Goal: Information Seeking & Learning: Learn about a topic

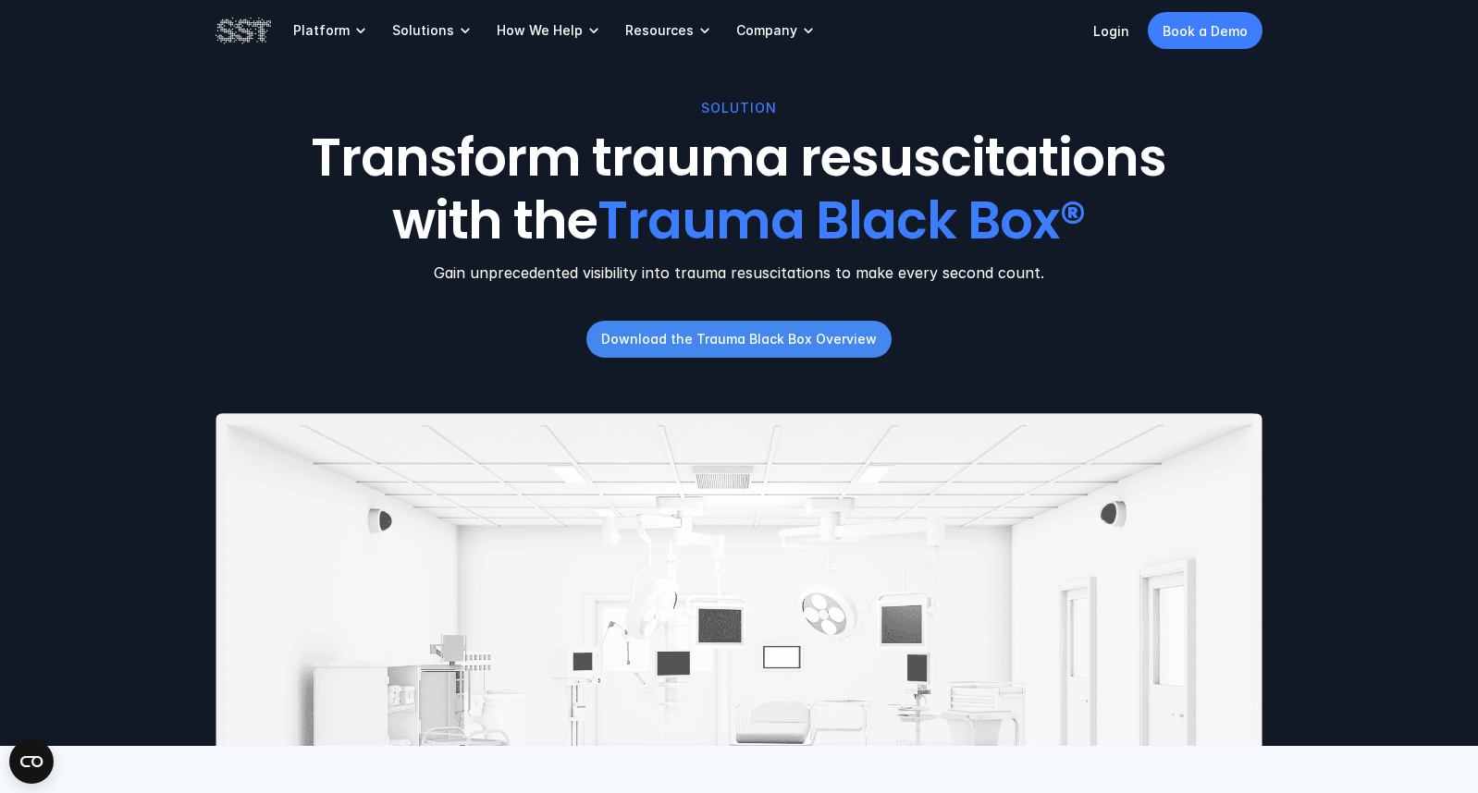
click at [752, 334] on p "Download the Trauma Black Box Overview" at bounding box center [739, 338] width 276 height 19
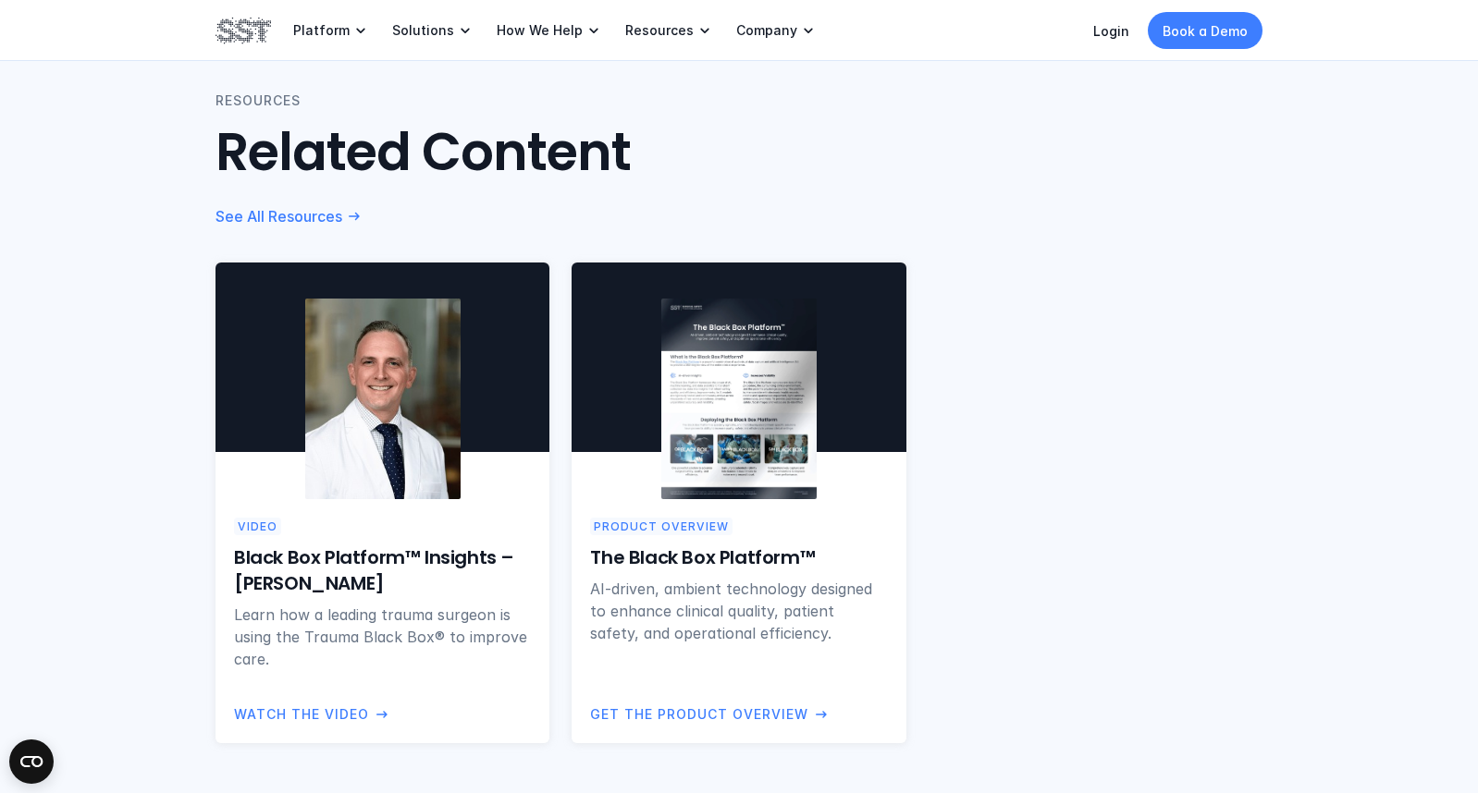
scroll to position [1216, 0]
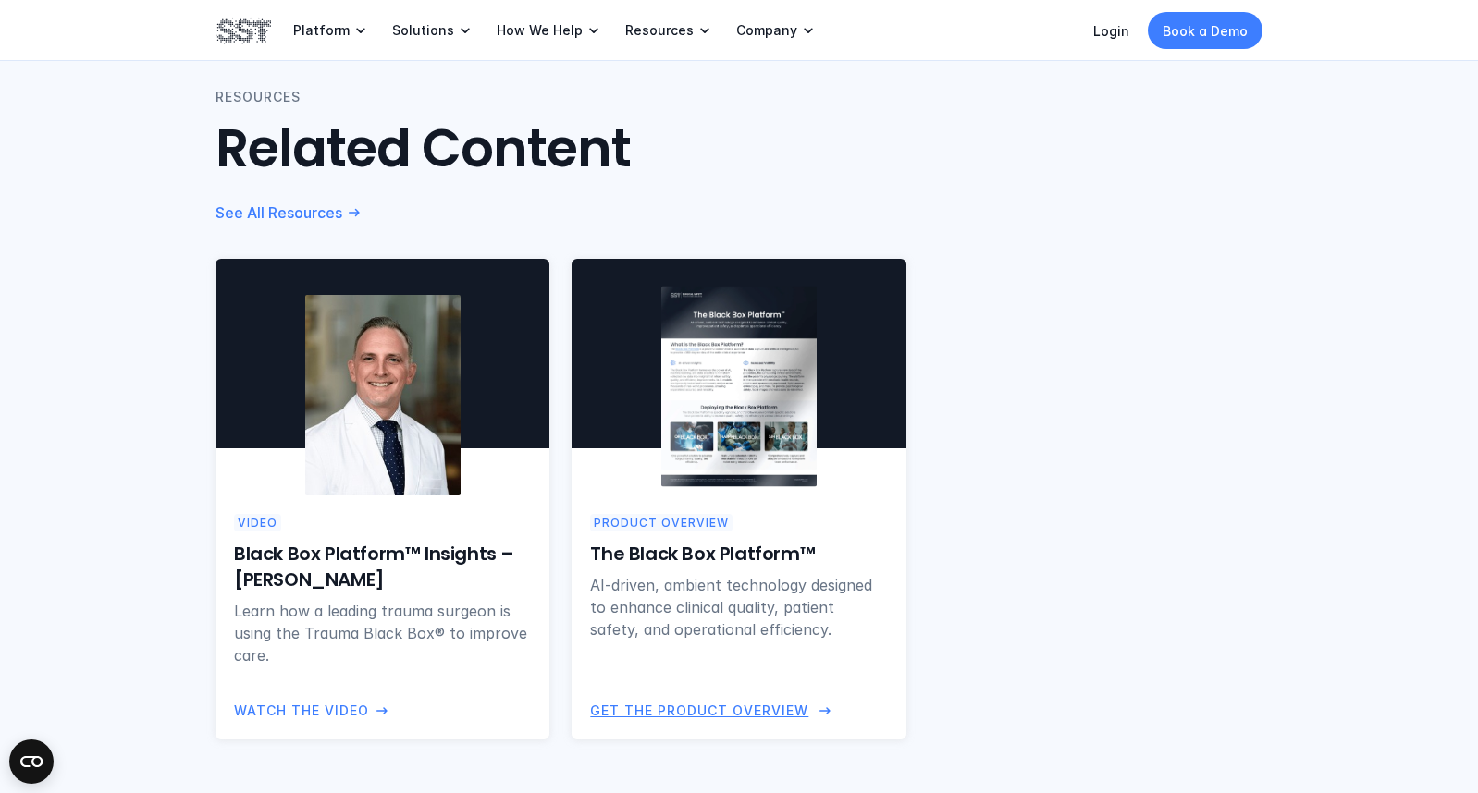
click at [750, 460] on img at bounding box center [738, 387] width 155 height 201
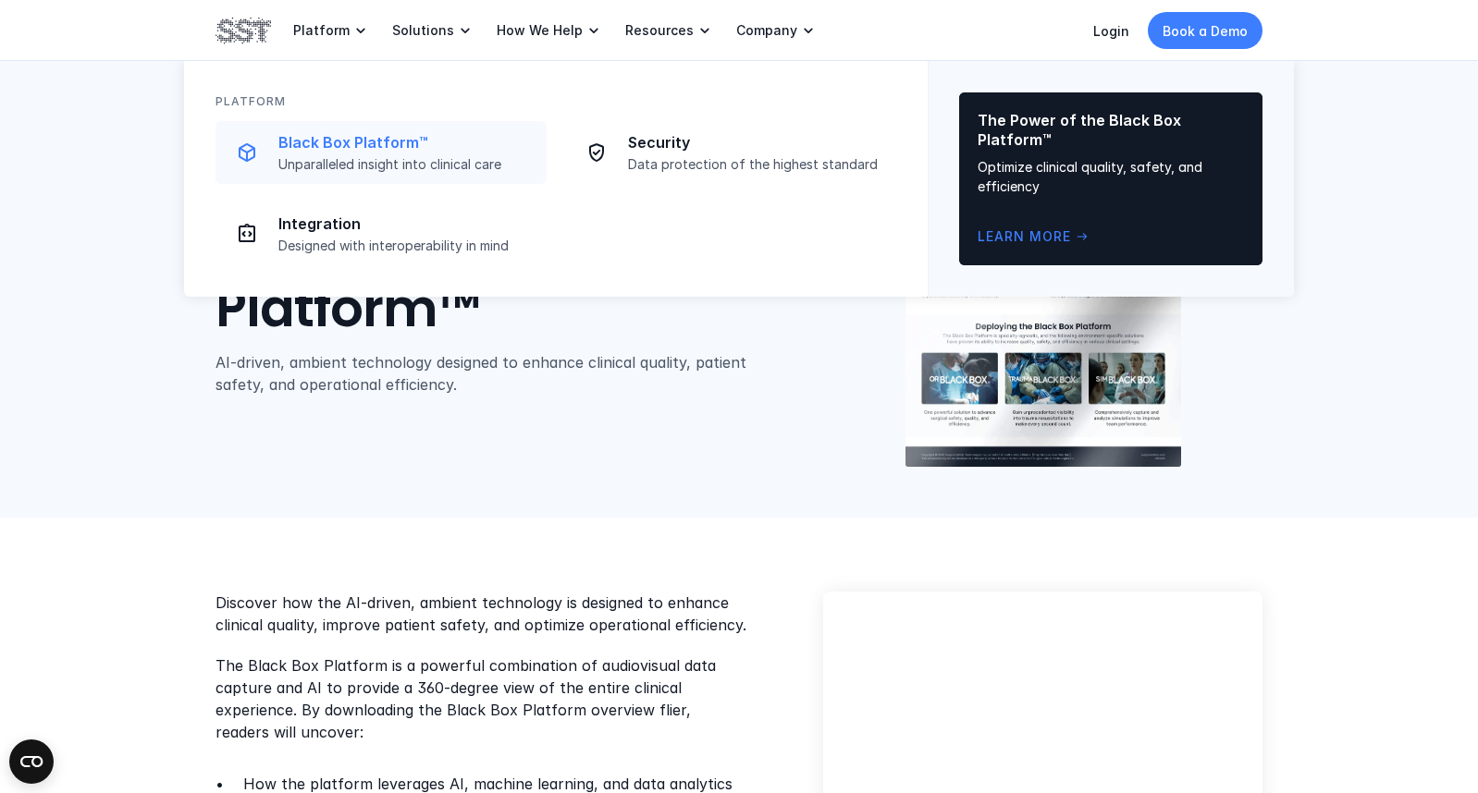
click at [367, 138] on p "Black Box Platform™" at bounding box center [406, 142] width 257 height 19
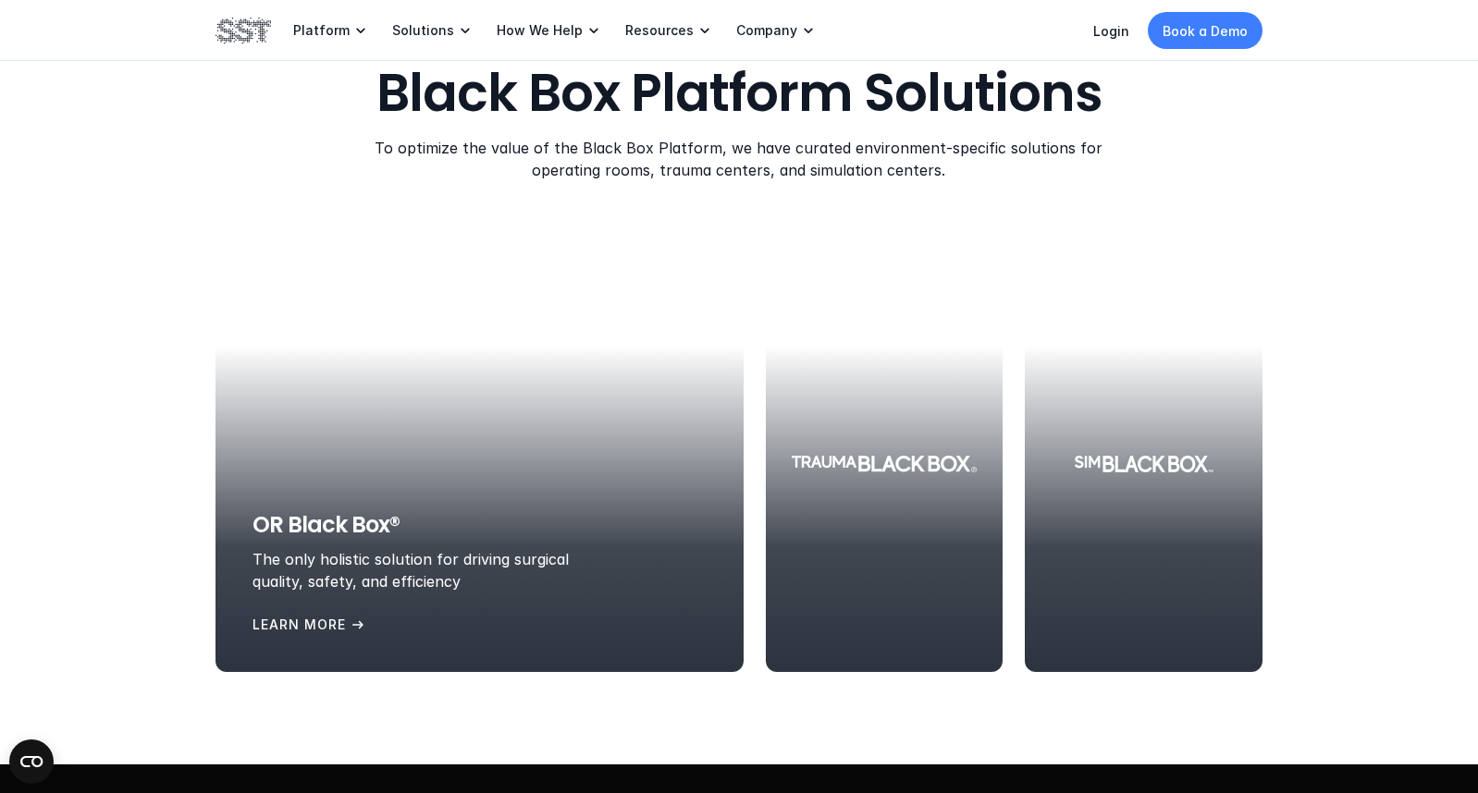
scroll to position [1925, 0]
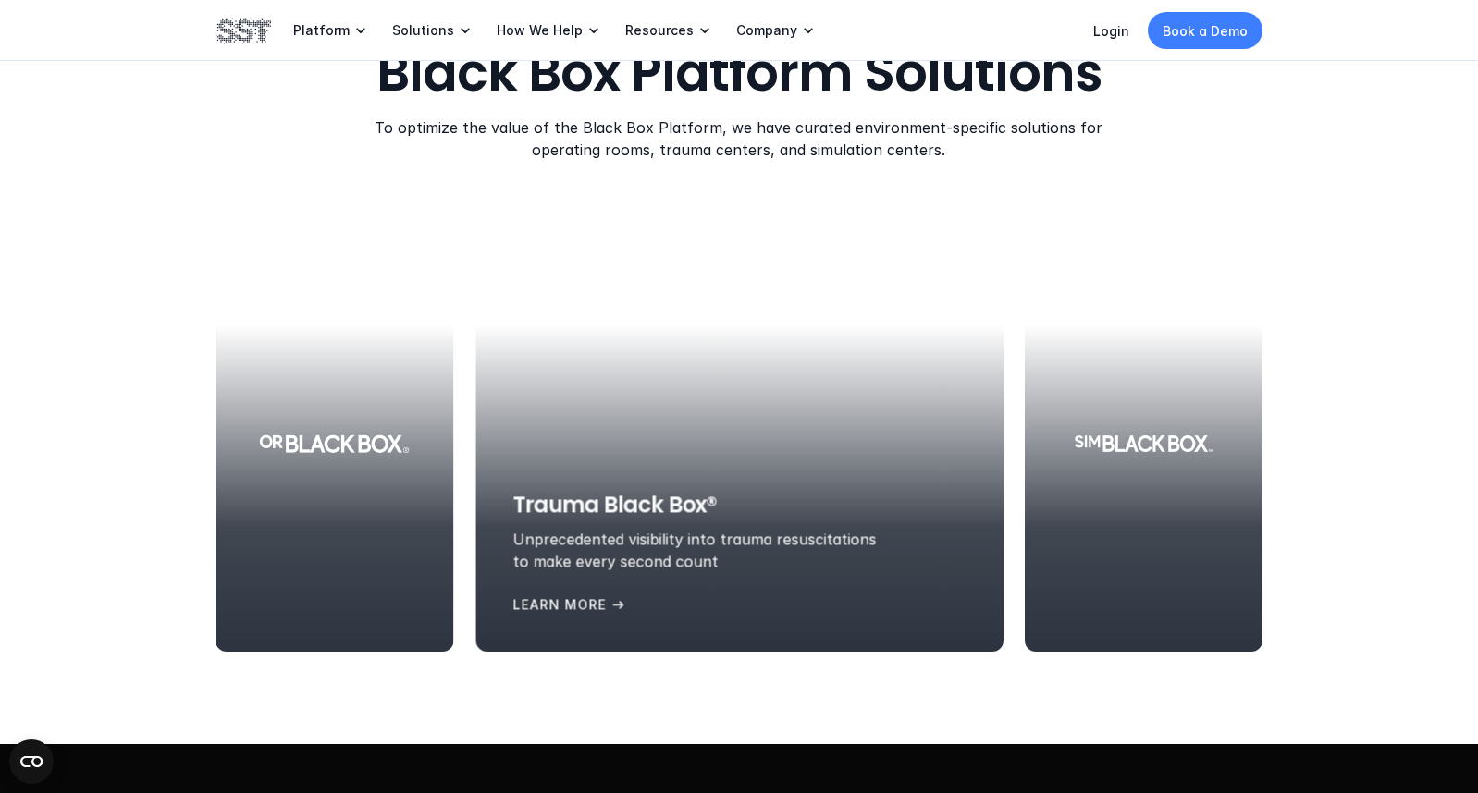
click at [790, 461] on div at bounding box center [738, 444] width 527 height 416
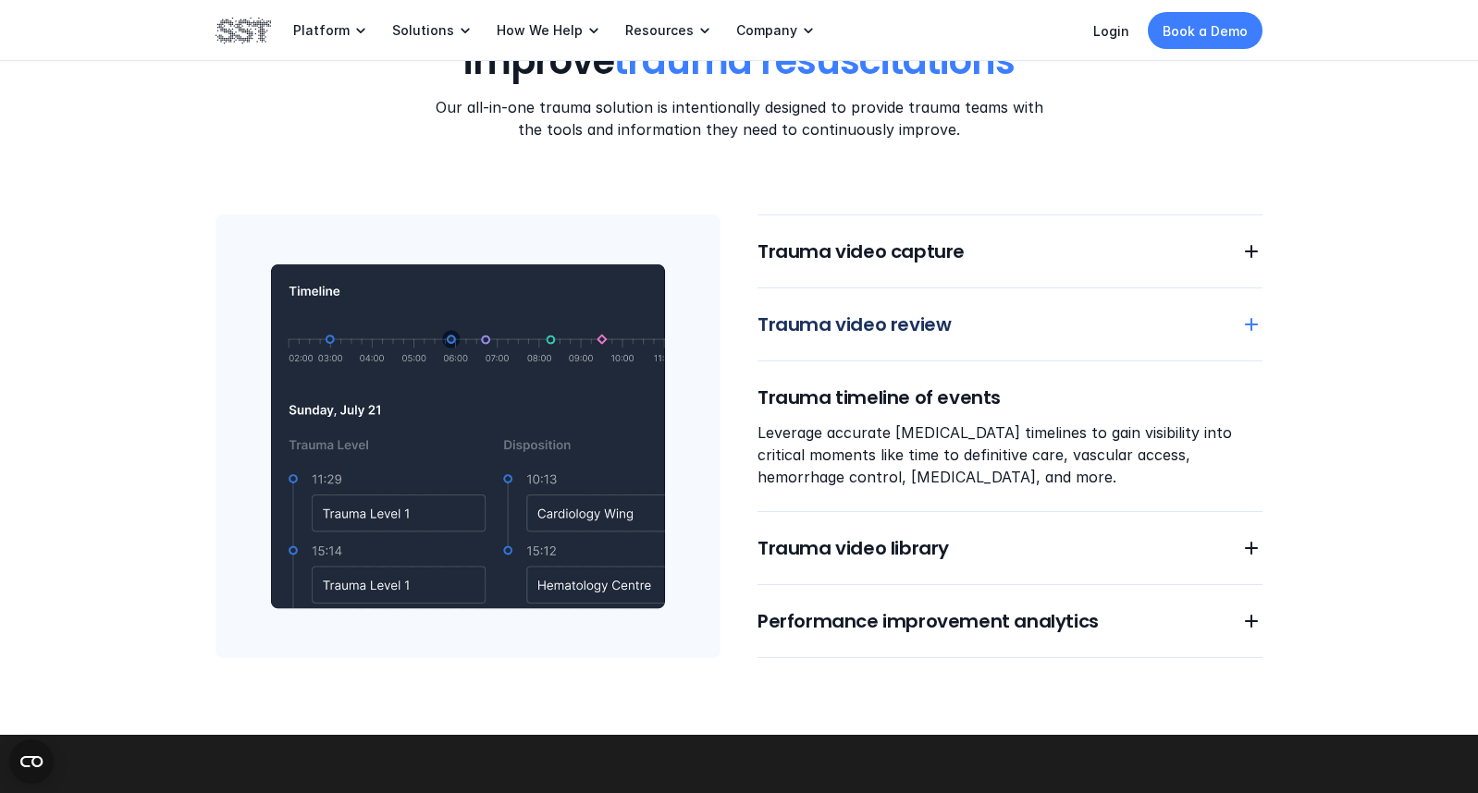
scroll to position [1532, 0]
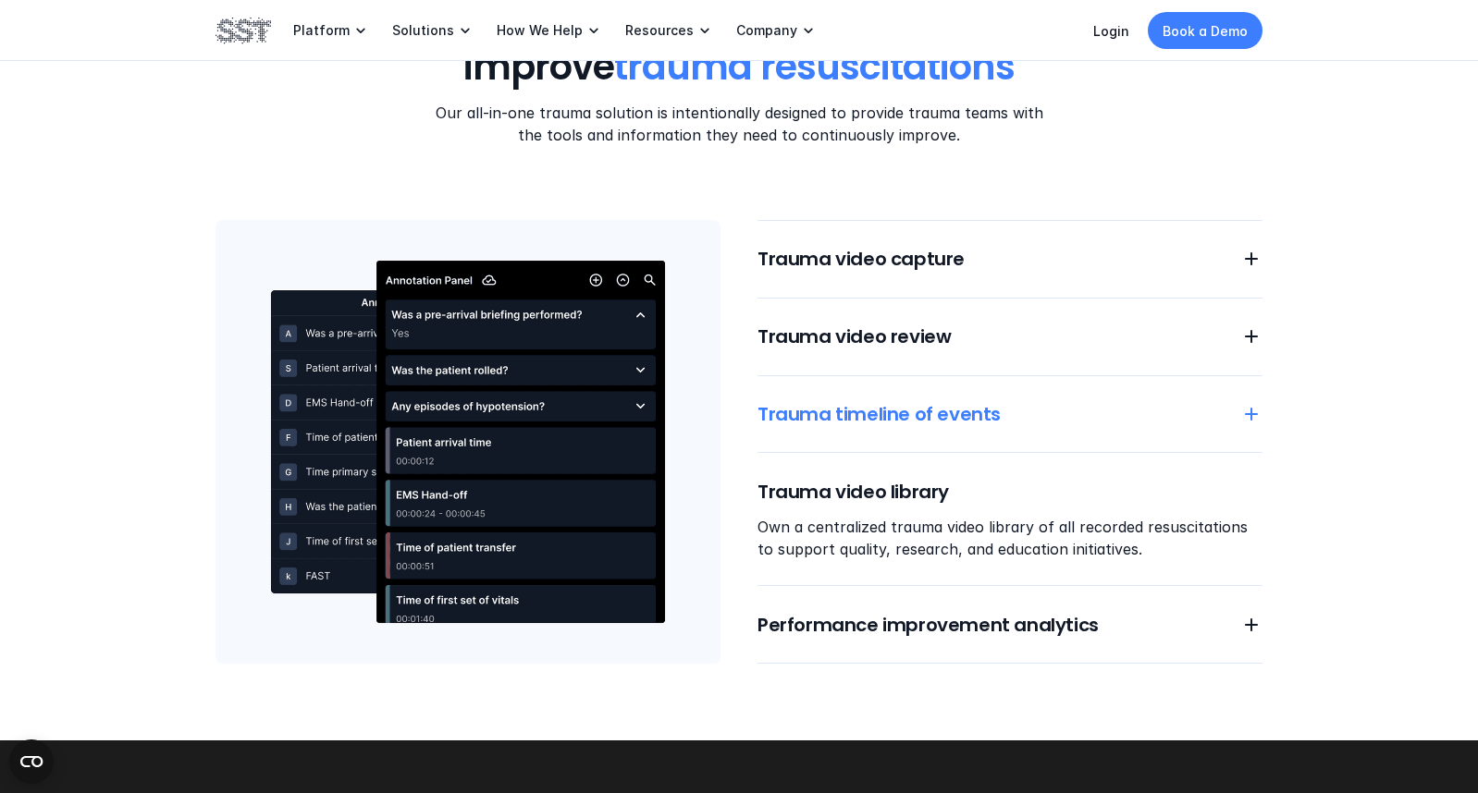
click at [894, 419] on h6 "Trauma timeline of events" at bounding box center [987, 414] width 461 height 26
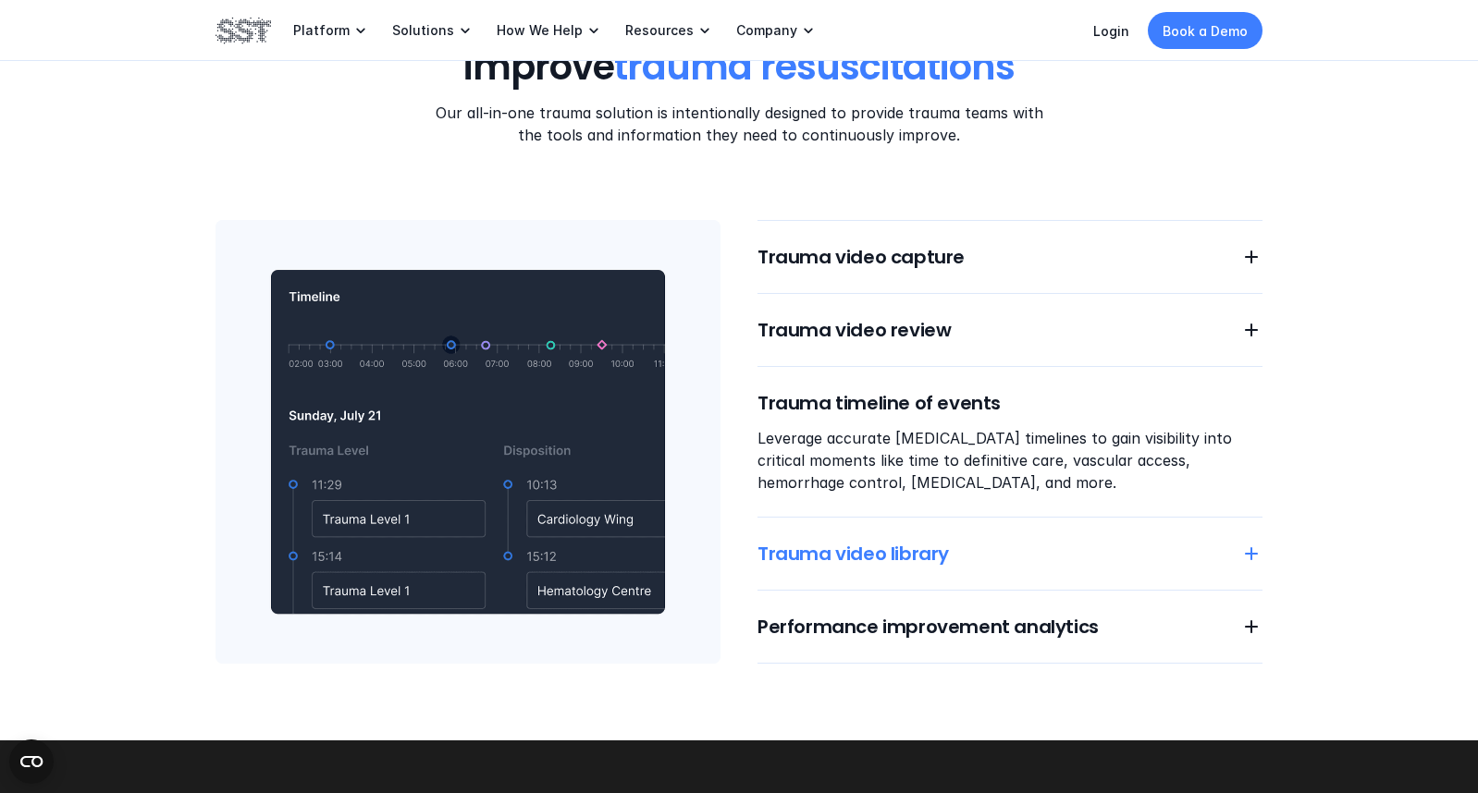
click at [880, 546] on h6 "Trauma video library" at bounding box center [987, 554] width 461 height 26
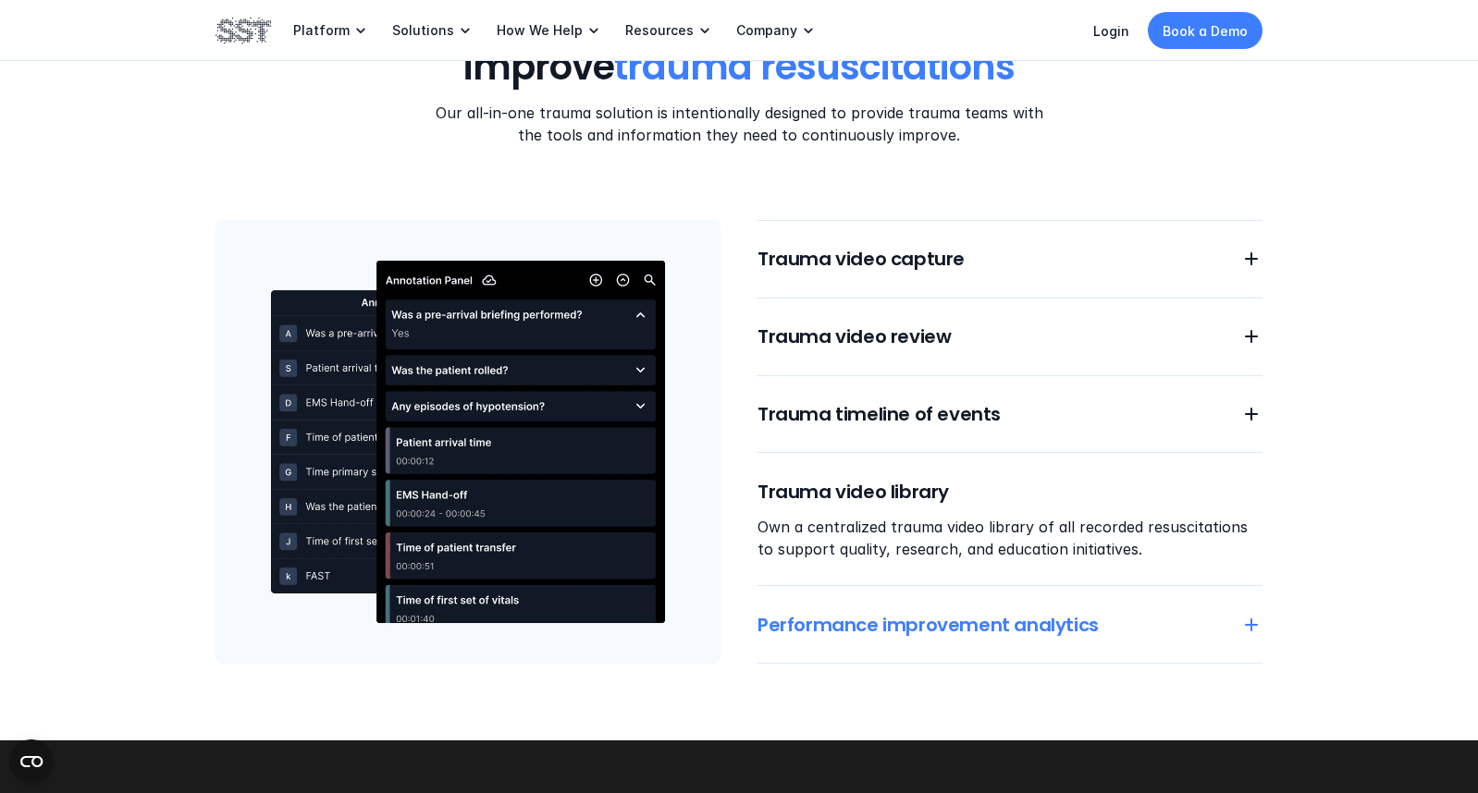
click at [877, 621] on h6 "Performance improvement analytics" at bounding box center [987, 625] width 461 height 26
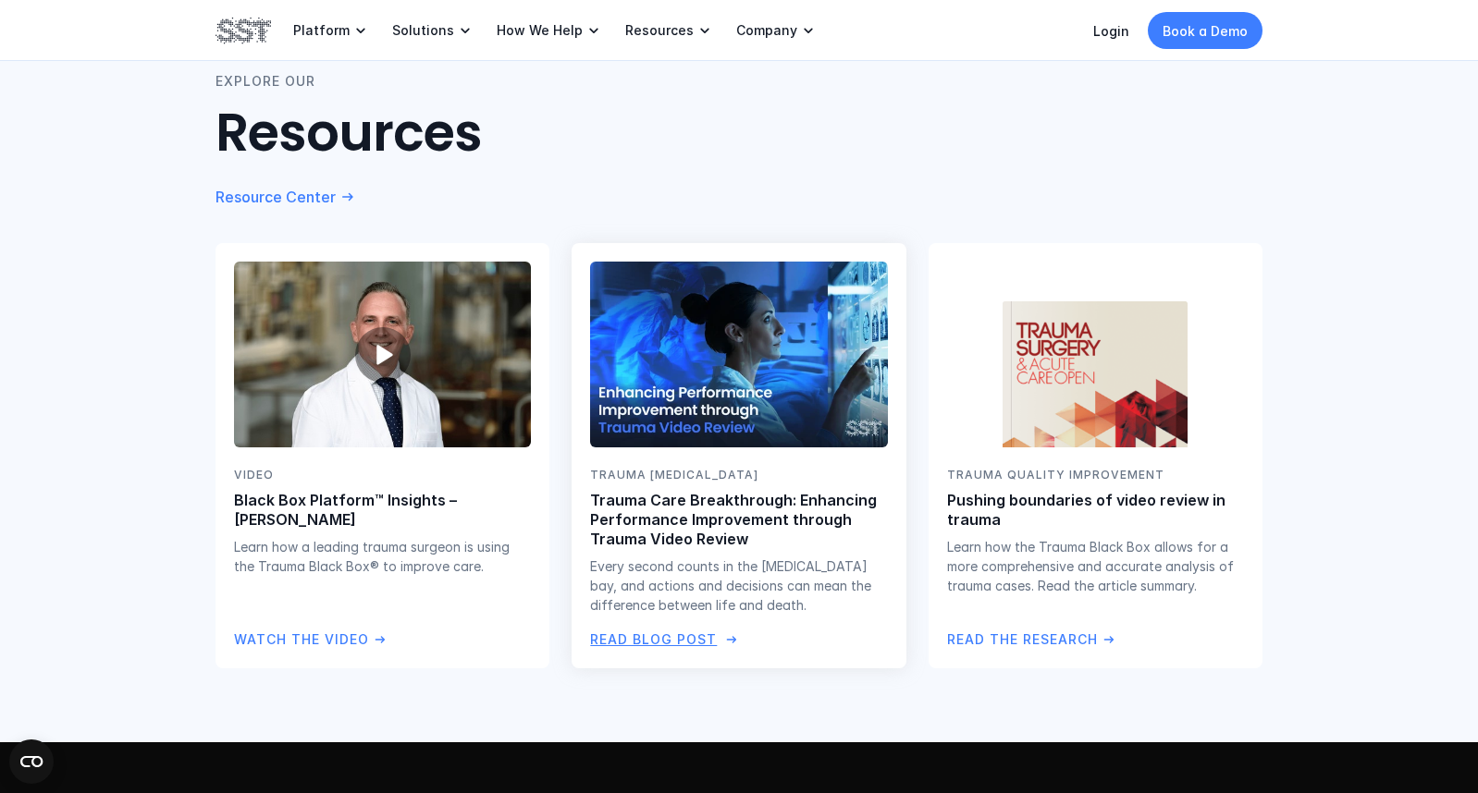
scroll to position [3337, 0]
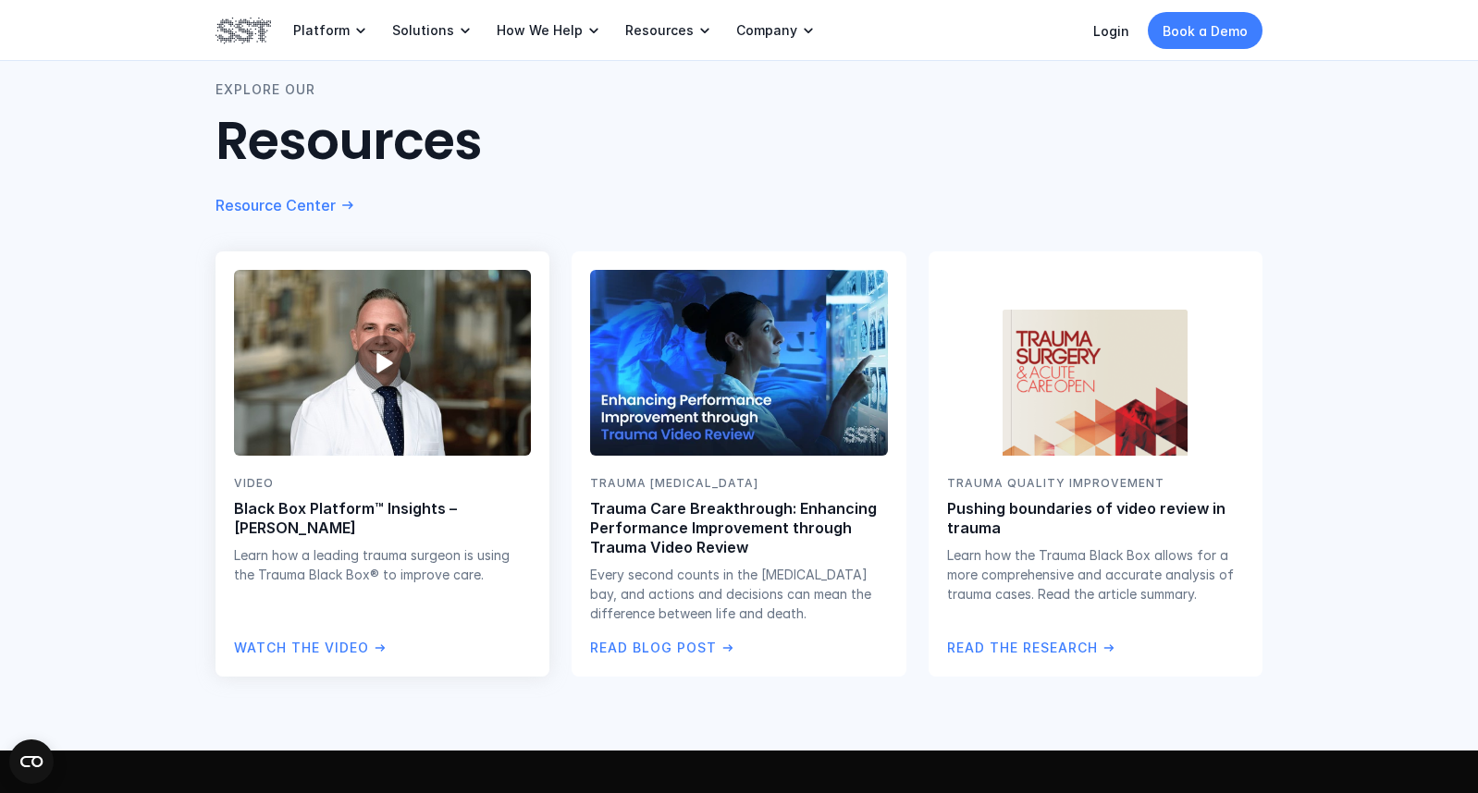
click at [356, 643] on p "Watch the Video" at bounding box center [301, 648] width 135 height 20
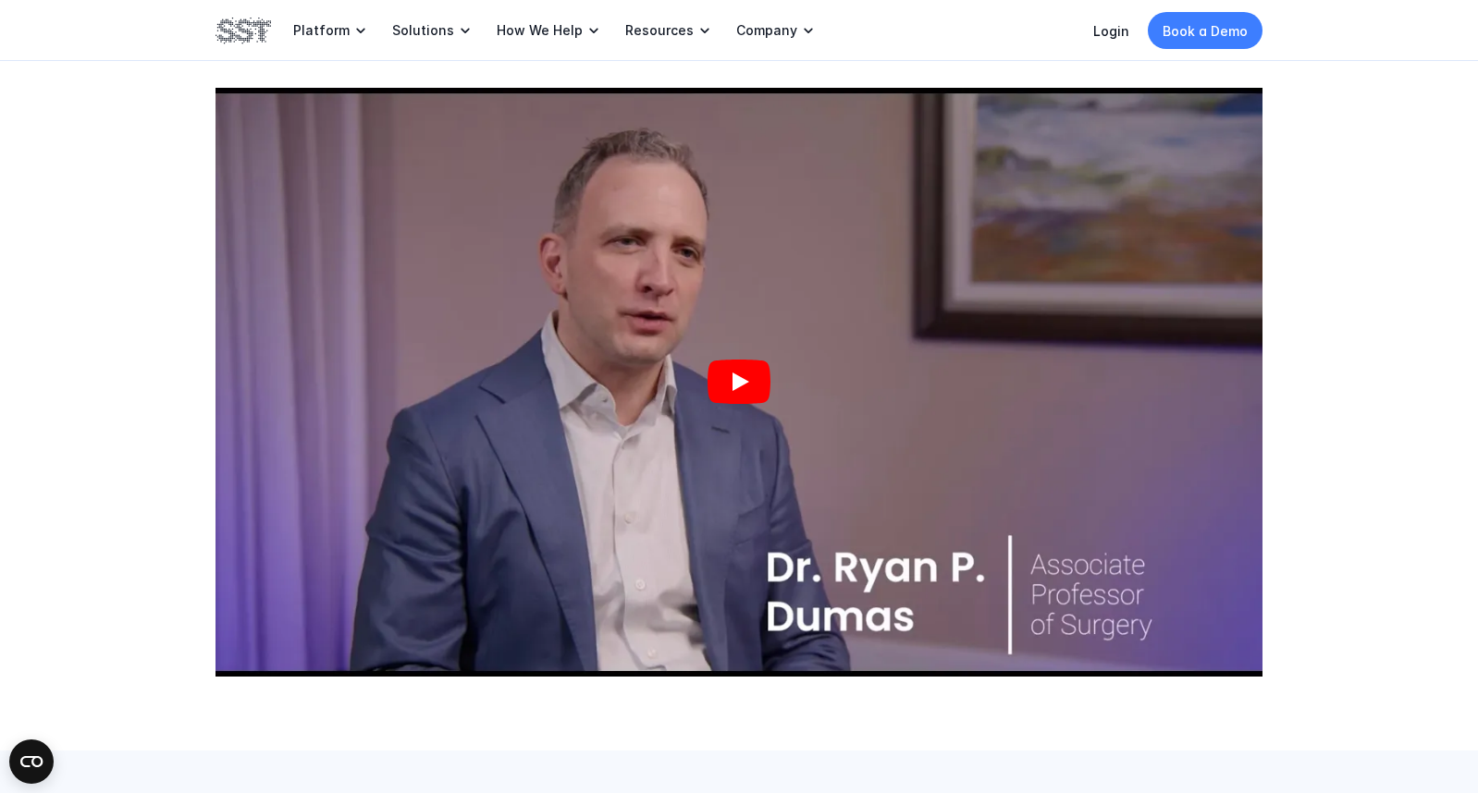
scroll to position [693, 0]
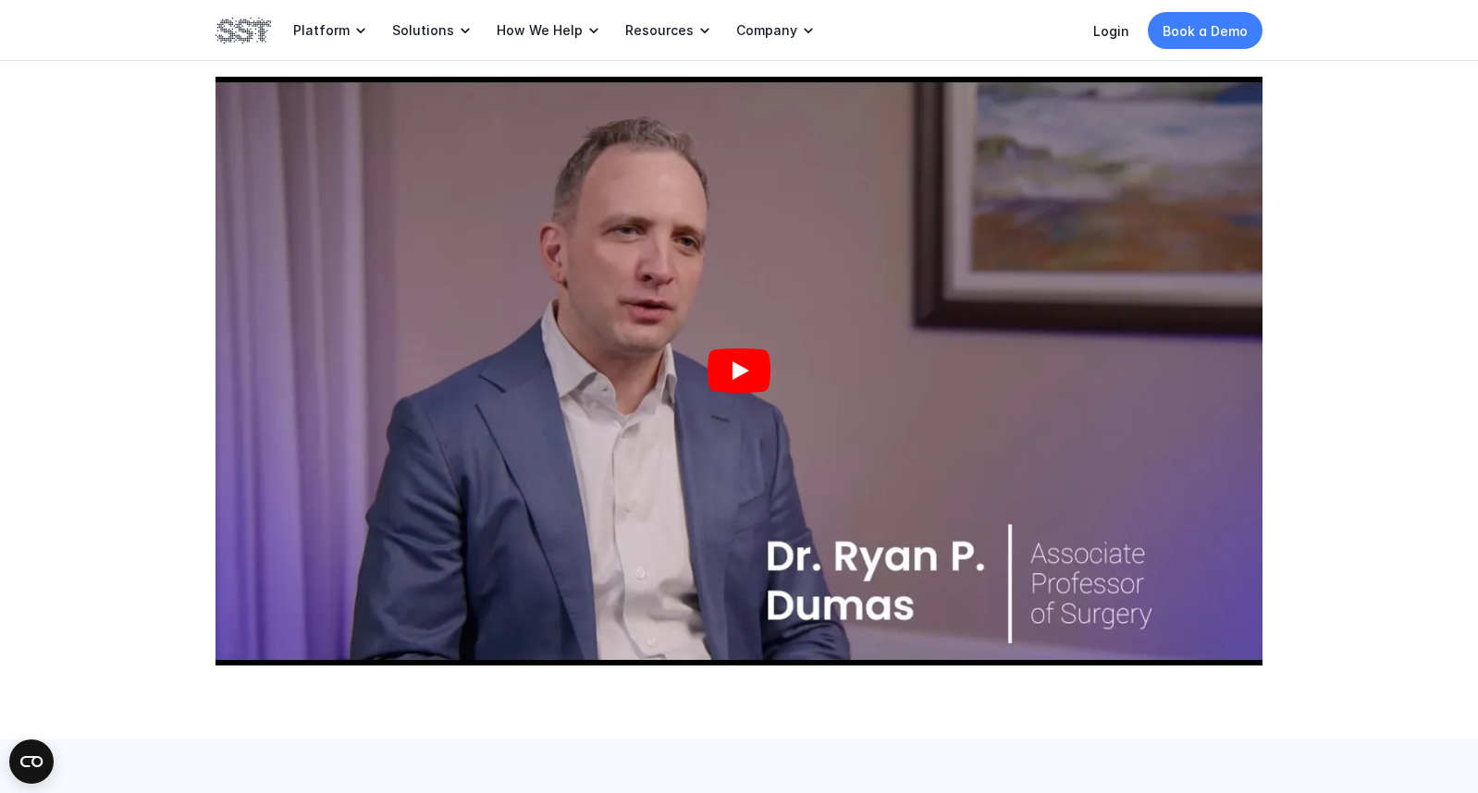
click at [754, 370] on icon "Play" at bounding box center [738, 371] width 63 height 44
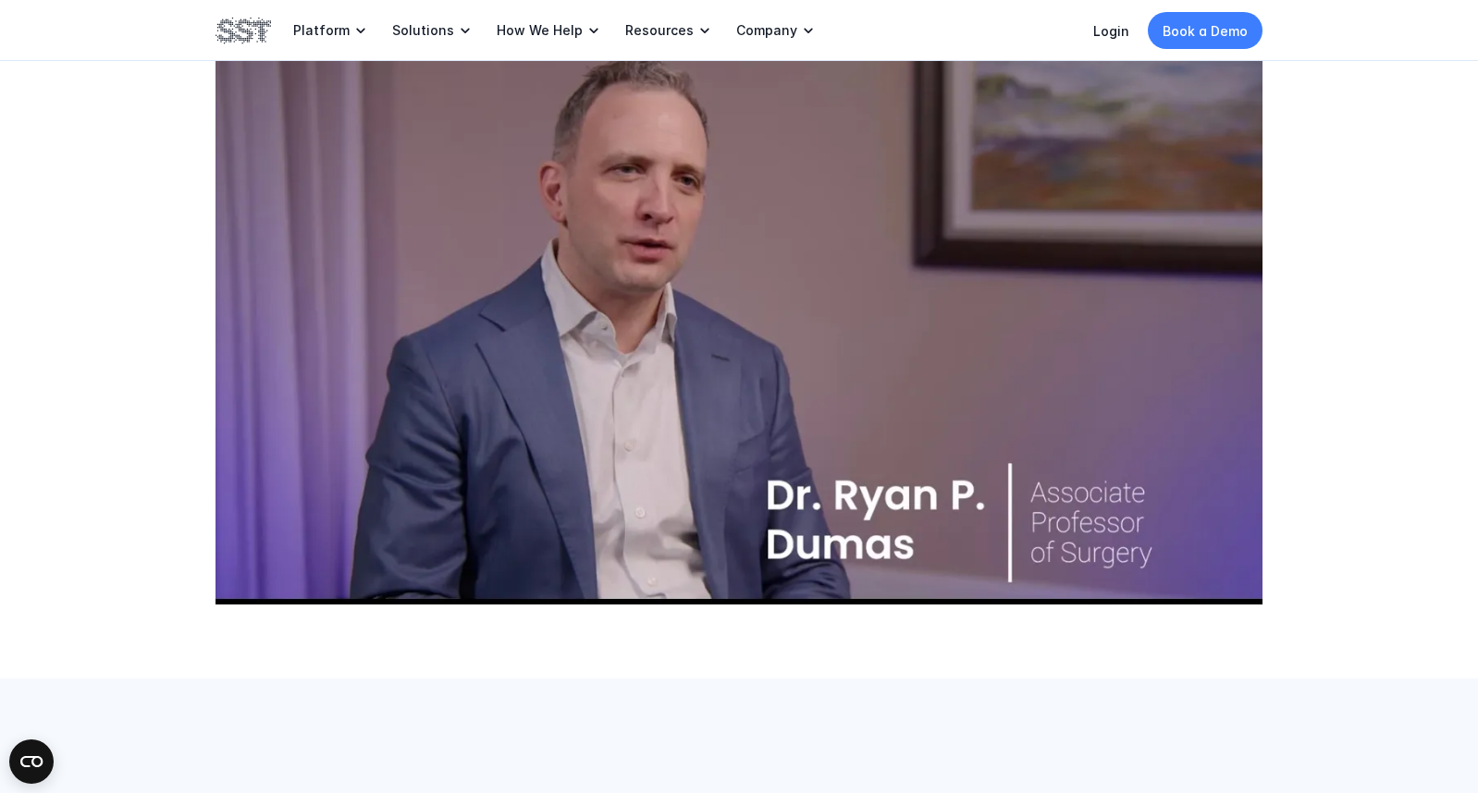
scroll to position [756, 0]
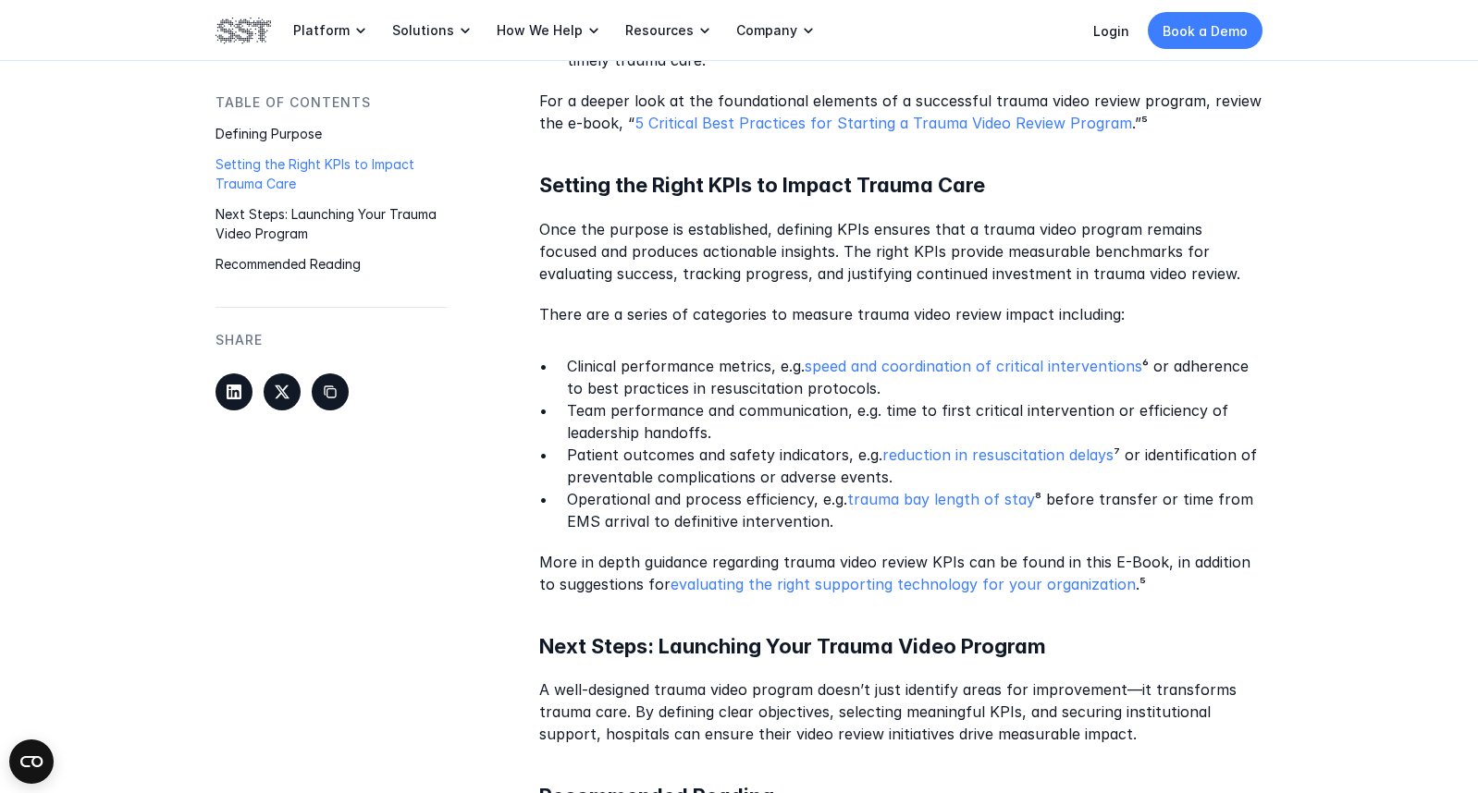
scroll to position [1502, 0]
click at [888, 592] on link "evaluating the right supporting technology for your organization" at bounding box center [902, 586] width 465 height 18
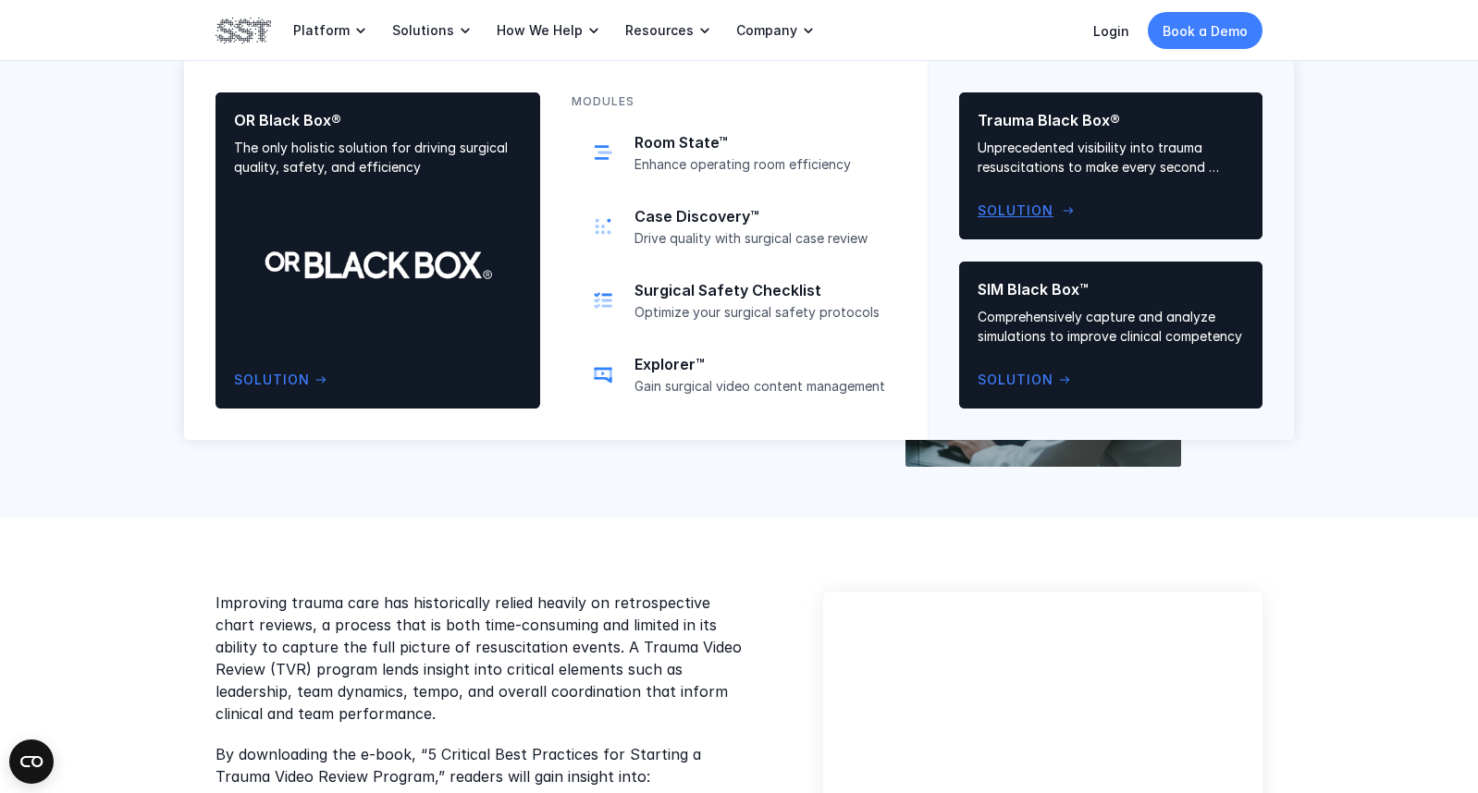
click at [1075, 178] on div "Trauma Black Box® Unprecedented visibility into trauma resuscitations to make e…" at bounding box center [1111, 166] width 266 height 110
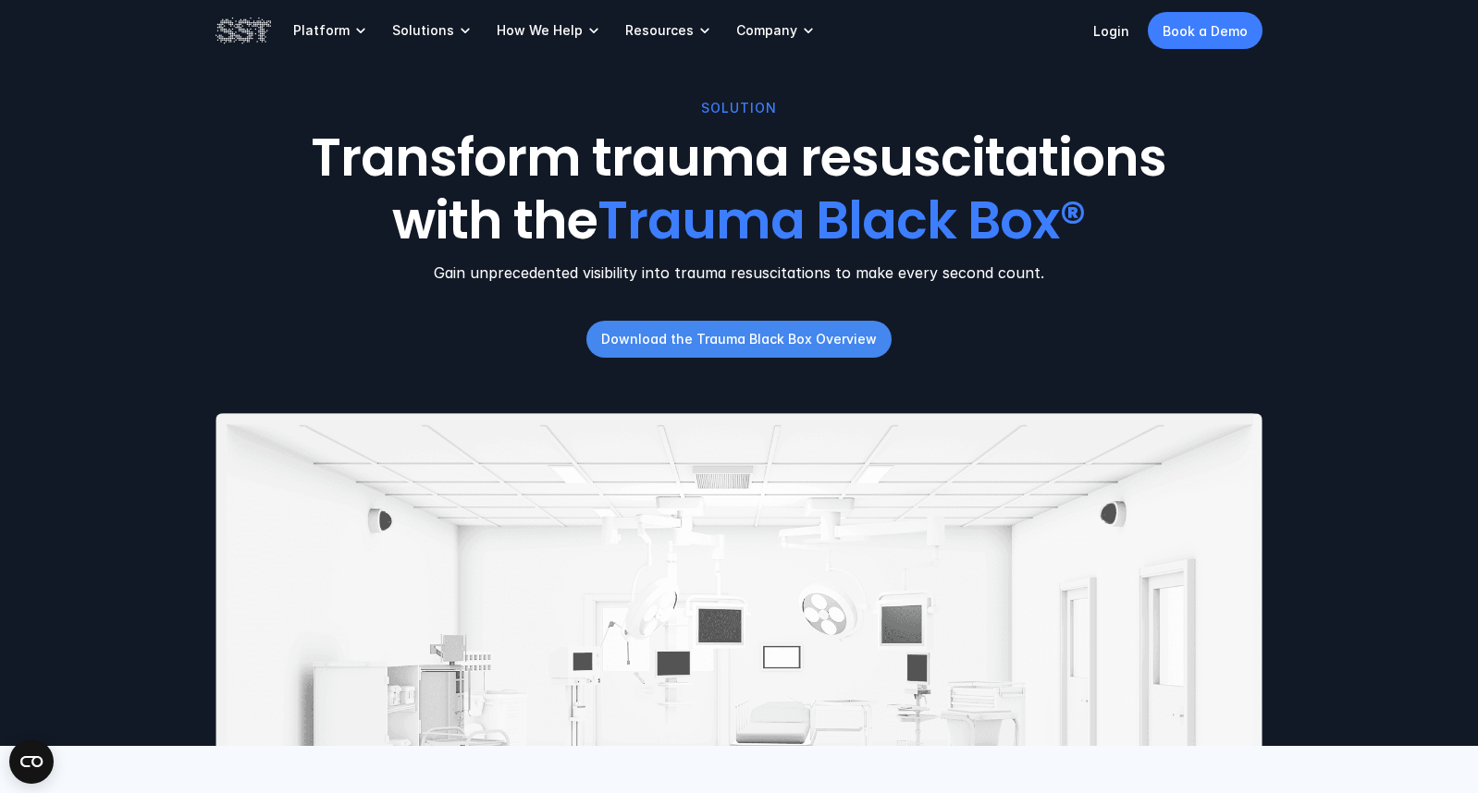
click at [842, 345] on p "Download the Trauma Black Box Overview" at bounding box center [739, 338] width 276 height 19
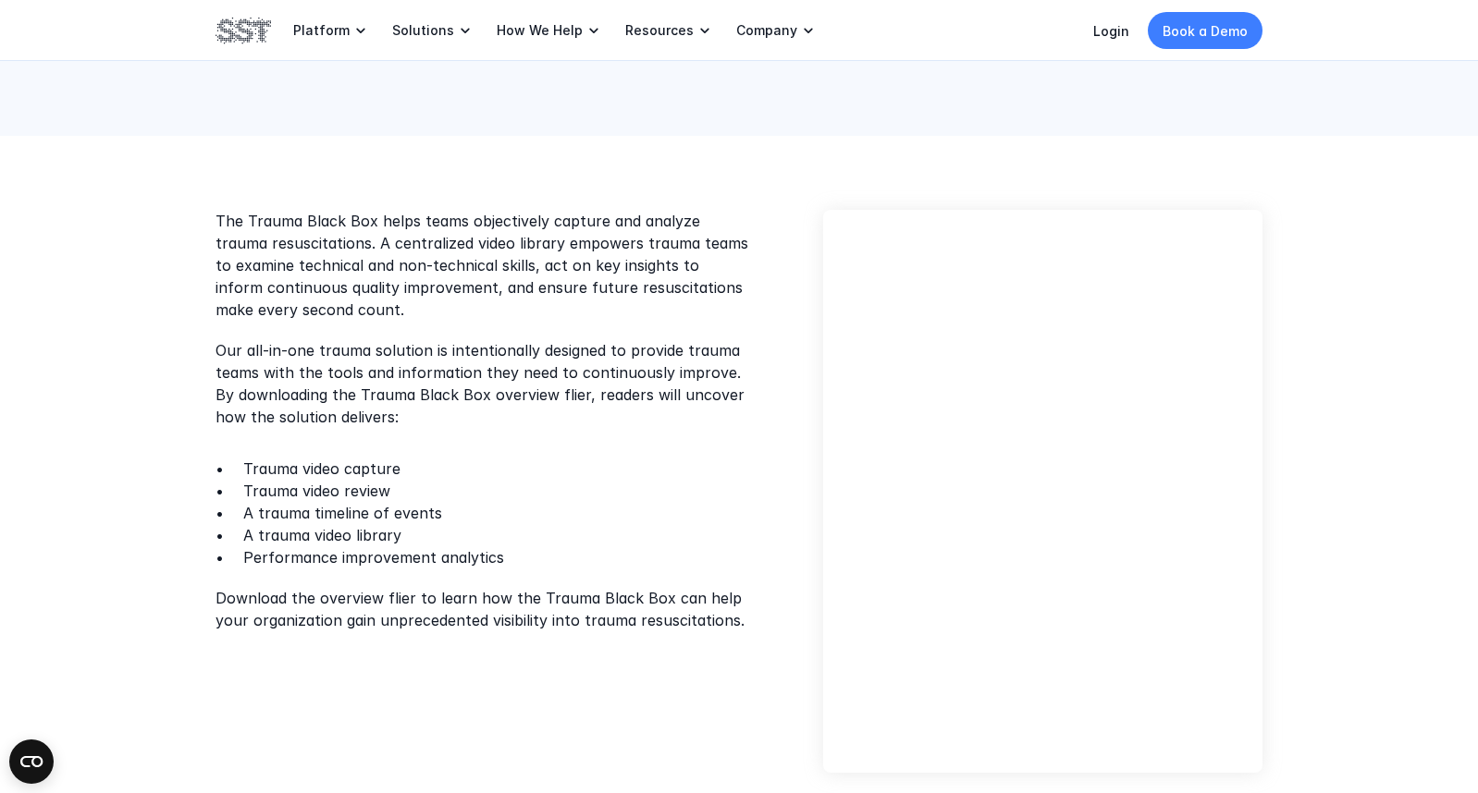
scroll to position [387, 0]
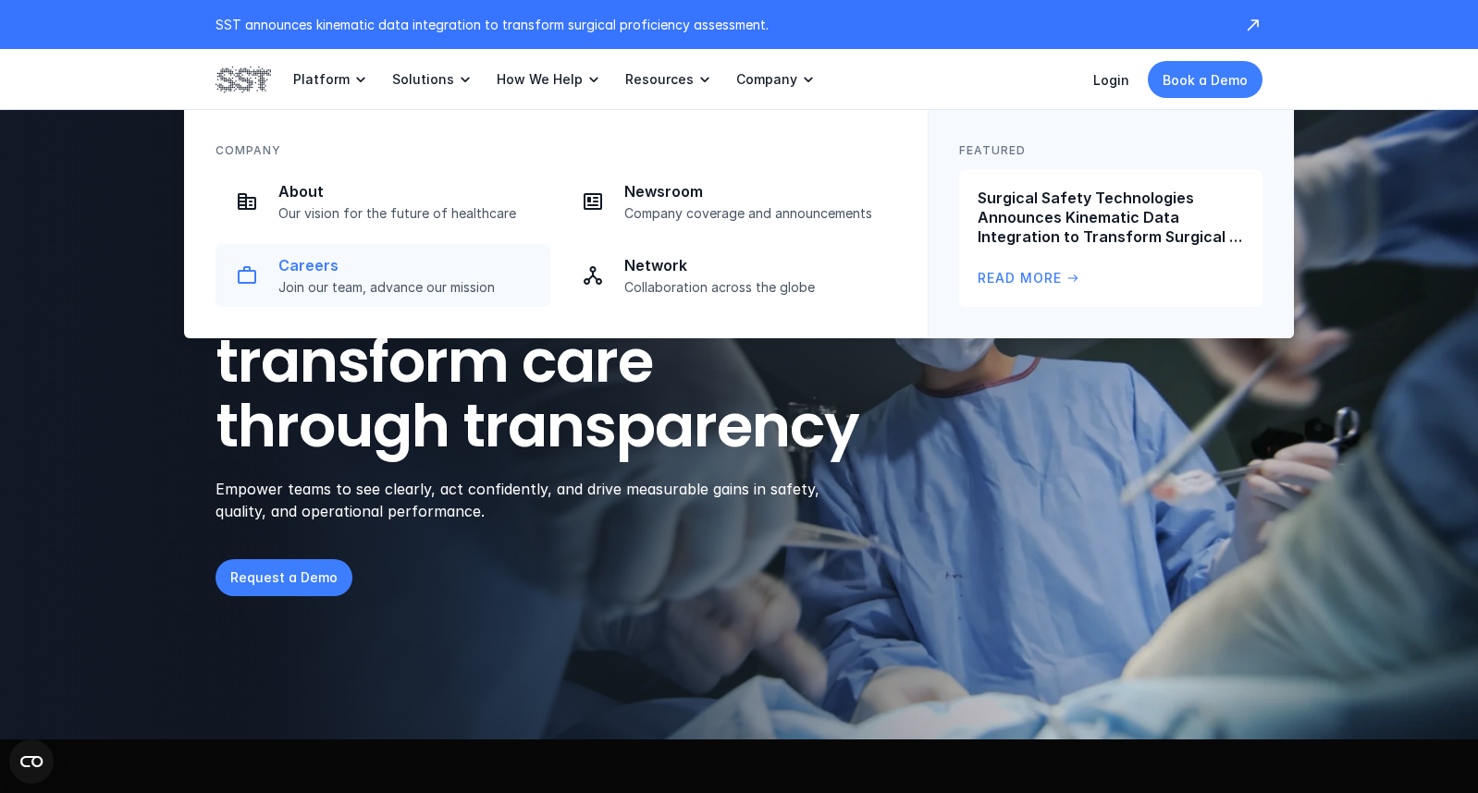
click at [334, 273] on p "Careers" at bounding box center [408, 265] width 261 height 19
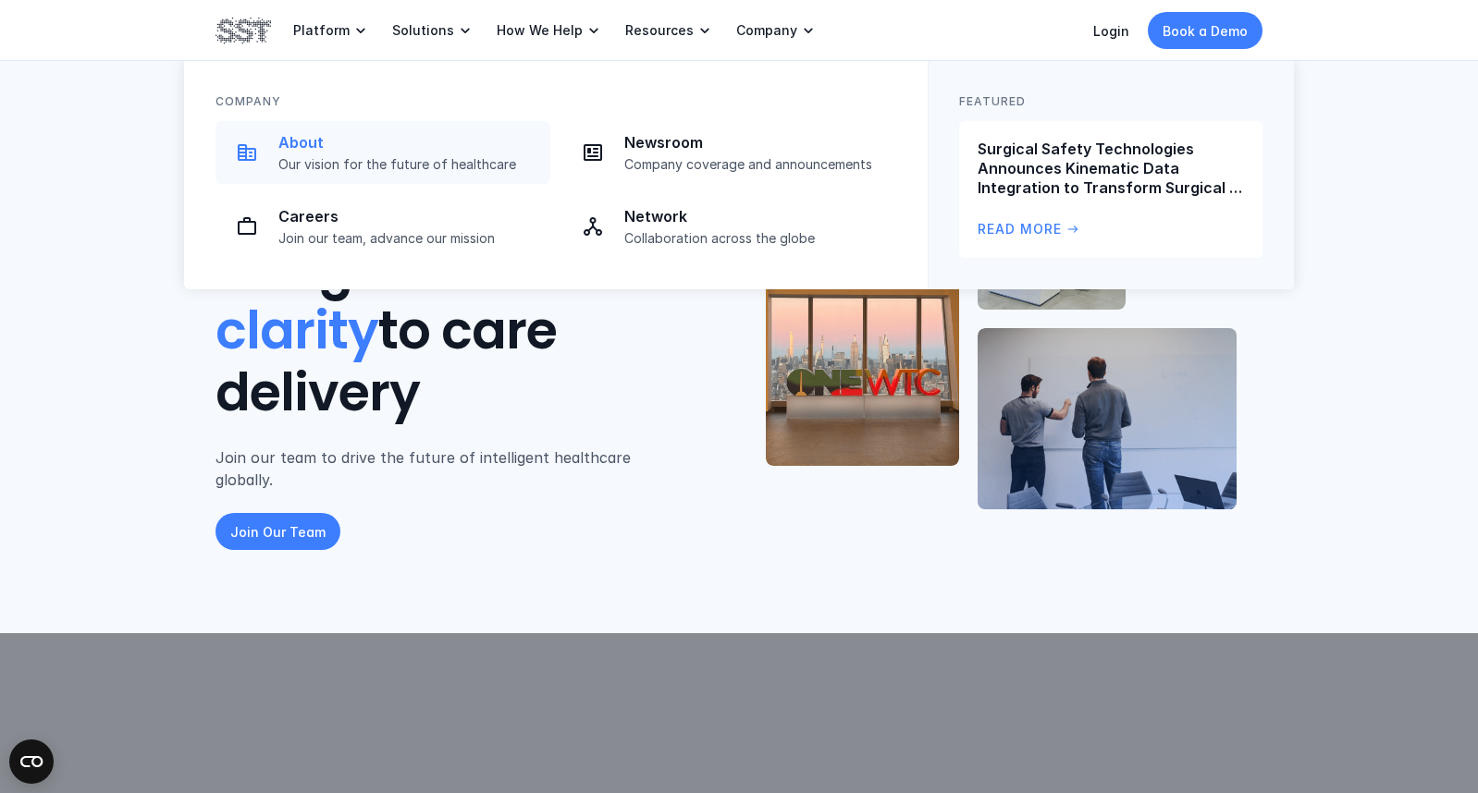
click at [436, 156] on p "Our vision for the future of healthcare" at bounding box center [408, 164] width 261 height 17
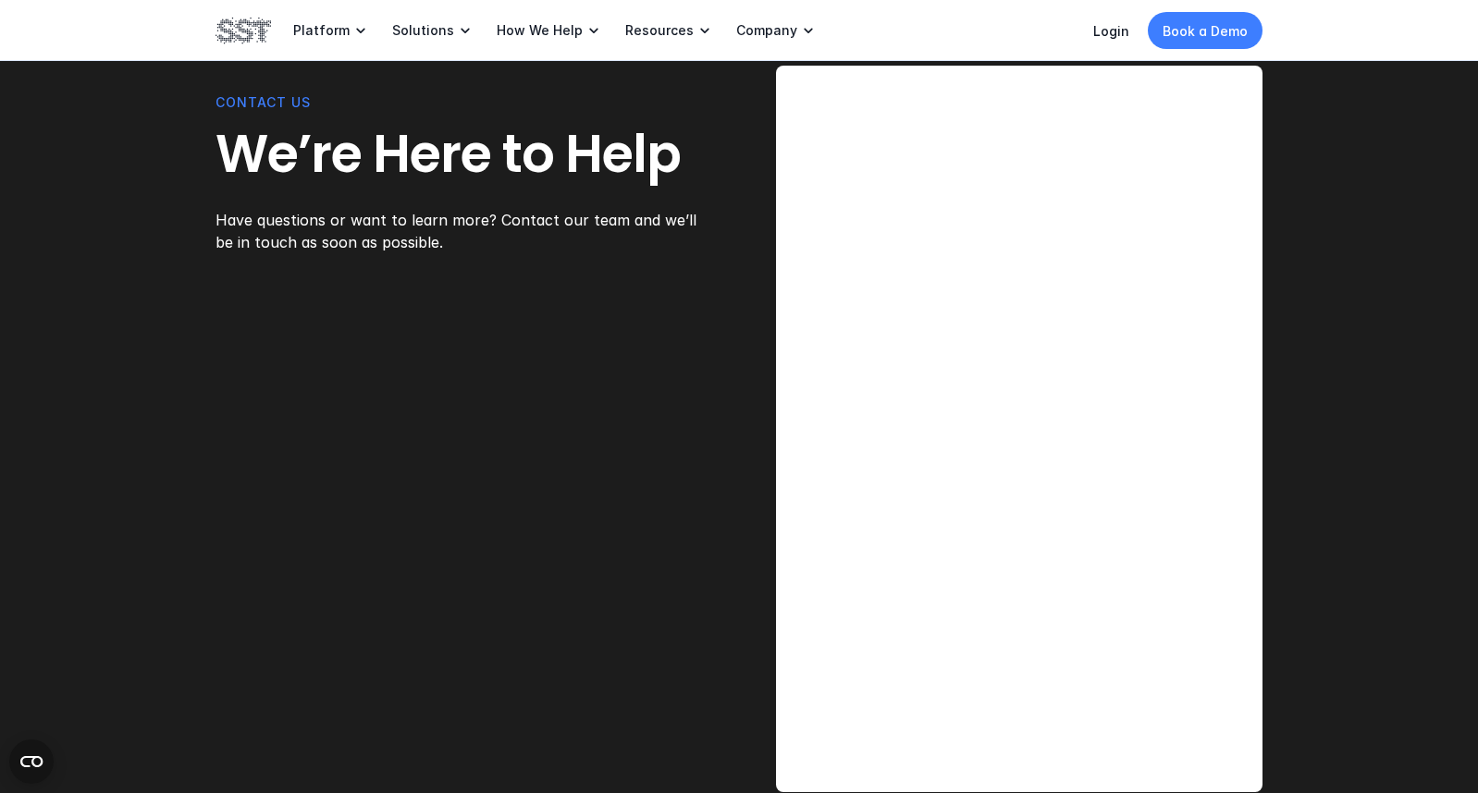
scroll to position [4859, 0]
